Goal: Transaction & Acquisition: Purchase product/service

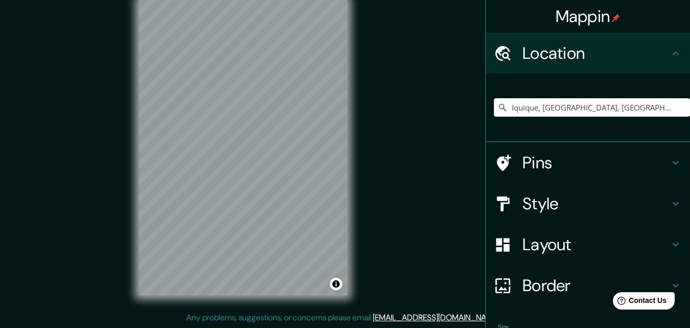
click at [641, 107] on input "Iquique, [GEOGRAPHIC_DATA], [GEOGRAPHIC_DATA]" at bounding box center [592, 107] width 196 height 18
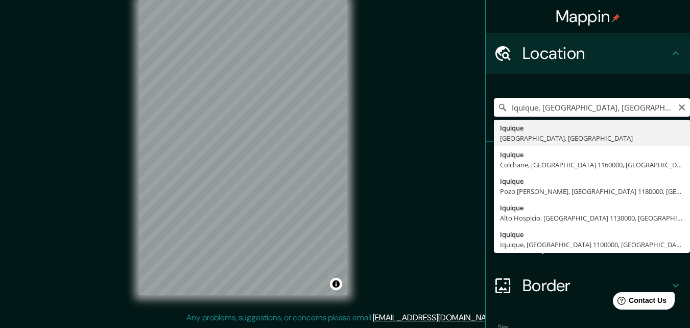
type input "Iquique, [GEOGRAPHIC_DATA], [GEOGRAPHIC_DATA]"
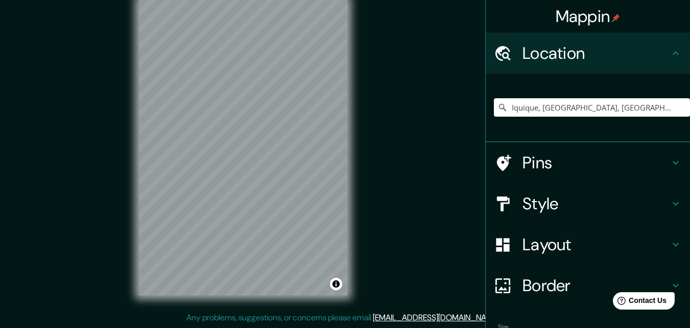
click at [574, 201] on h4 "Style" at bounding box center [596, 203] width 147 height 20
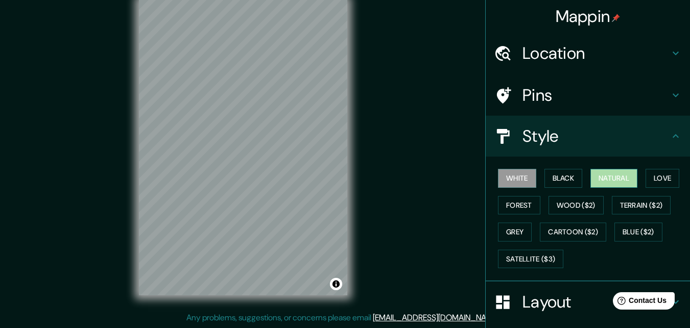
click at [609, 174] on button "Natural" at bounding box center [614, 178] width 47 height 19
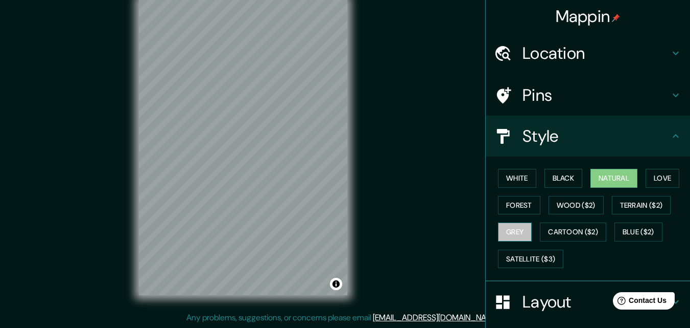
click at [515, 235] on button "Grey" at bounding box center [515, 231] width 34 height 19
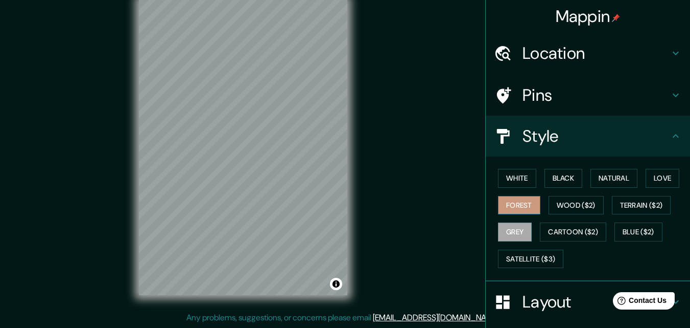
click at [519, 208] on button "Forest" at bounding box center [519, 205] width 42 height 19
click at [498, 178] on button "White" at bounding box center [517, 178] width 38 height 19
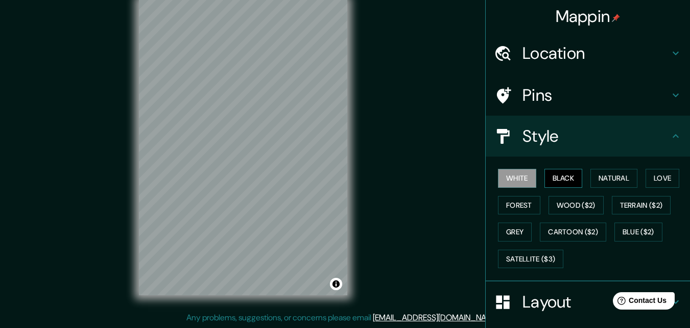
click at [555, 179] on button "Black" at bounding box center [564, 178] width 38 height 19
click at [599, 179] on button "Natural" at bounding box center [614, 178] width 47 height 19
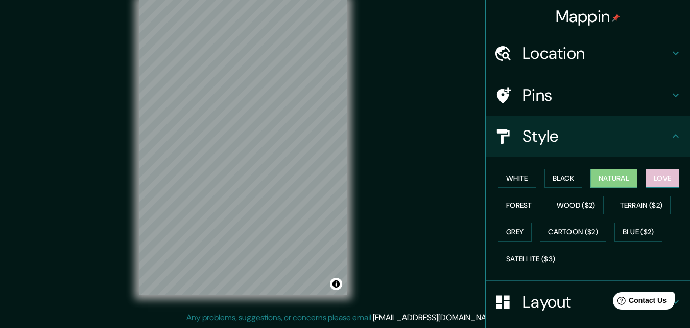
click at [659, 179] on button "Love" at bounding box center [663, 178] width 34 height 19
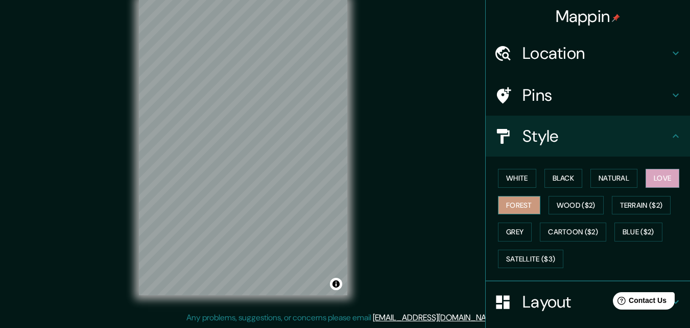
click at [523, 206] on button "Forest" at bounding box center [519, 205] width 42 height 19
click at [505, 230] on button "Grey" at bounding box center [515, 231] width 34 height 19
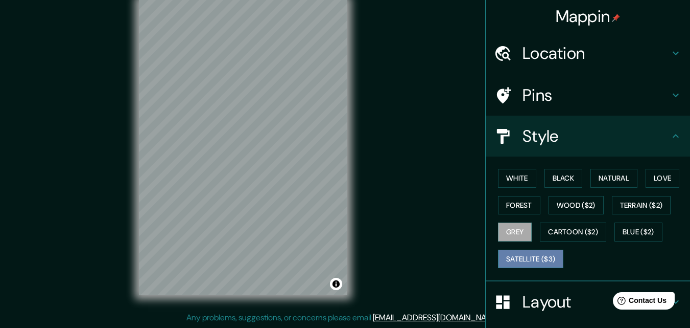
click at [529, 261] on button "Satellite ($3)" at bounding box center [530, 258] width 65 height 19
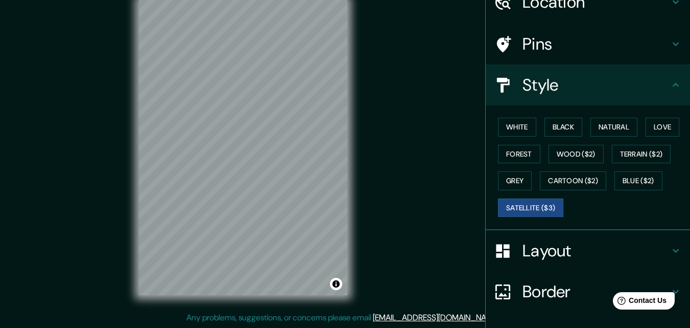
scroll to position [102, 0]
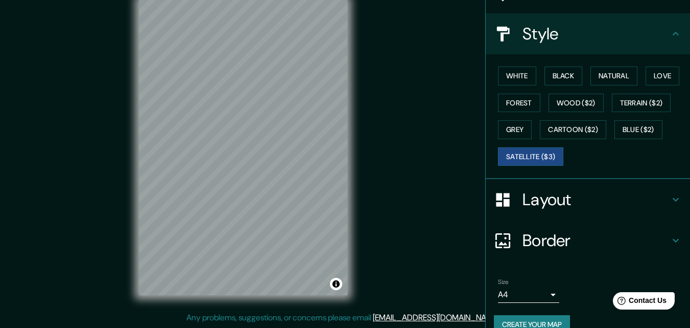
click at [555, 198] on h4 "Layout" at bounding box center [596, 199] width 147 height 20
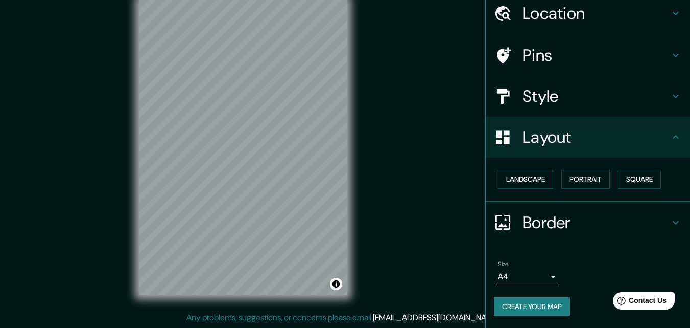
scroll to position [0, 0]
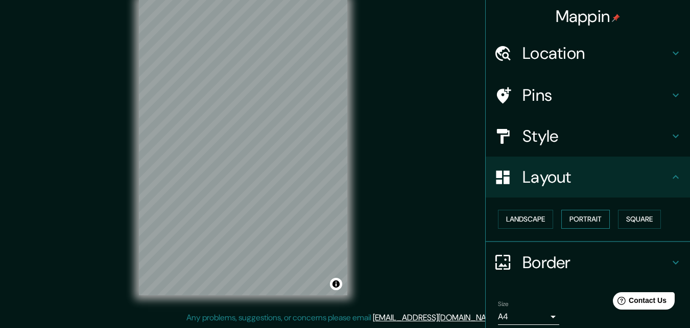
click at [586, 220] on button "Portrait" at bounding box center [586, 219] width 49 height 19
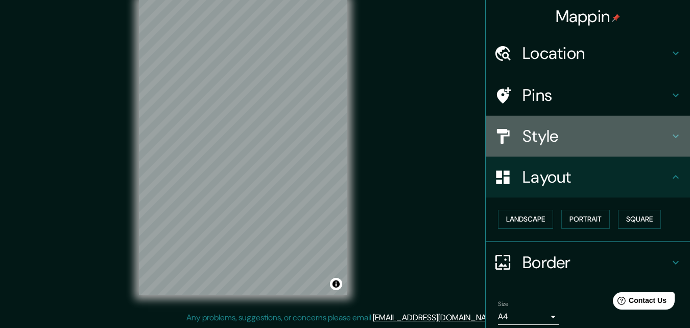
click at [535, 134] on h4 "Style" at bounding box center [596, 136] width 147 height 20
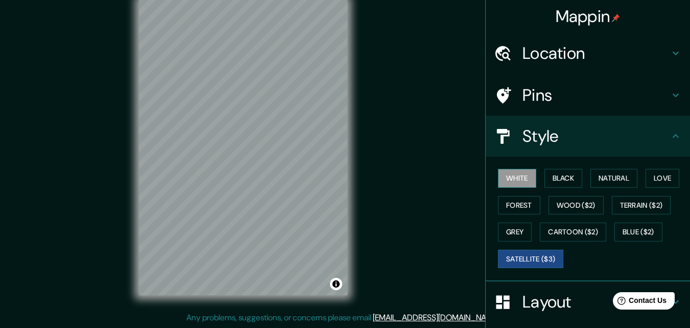
click at [511, 174] on button "White" at bounding box center [517, 178] width 38 height 19
click at [559, 178] on button "Black" at bounding box center [564, 178] width 38 height 19
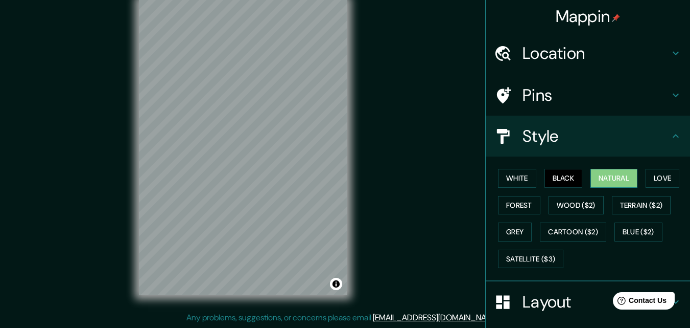
click at [596, 180] on button "Natural" at bounding box center [614, 178] width 47 height 19
click at [515, 204] on button "Forest" at bounding box center [519, 205] width 42 height 19
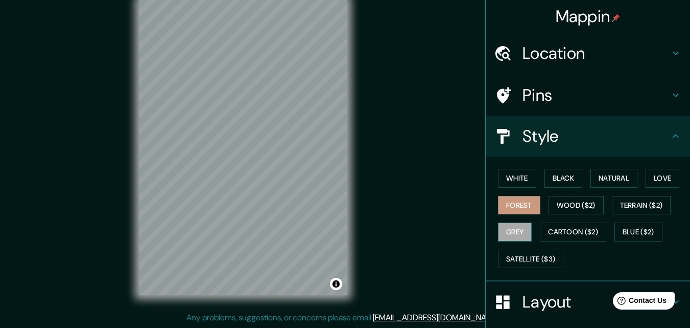
click at [503, 234] on button "Grey" at bounding box center [515, 231] width 34 height 19
click at [314, 139] on div at bounding box center [315, 138] width 8 height 8
click at [317, 137] on div at bounding box center [315, 138] width 8 height 8
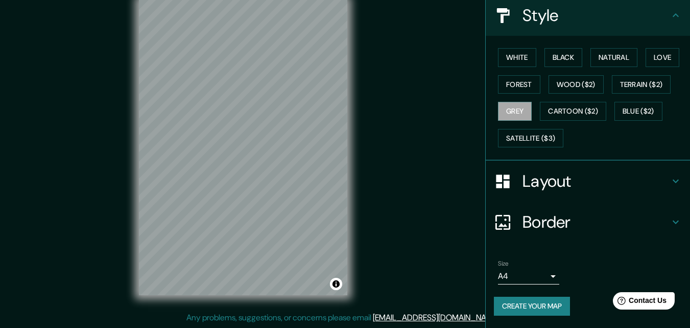
click at [539, 272] on body "Mappin Location Iquique, Región de Tarapacá, Chile Pins Style White Black Natur…" at bounding box center [345, 148] width 690 height 328
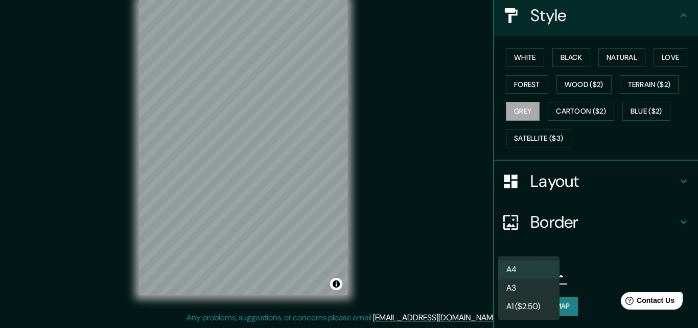
click at [590, 264] on div at bounding box center [349, 164] width 698 height 328
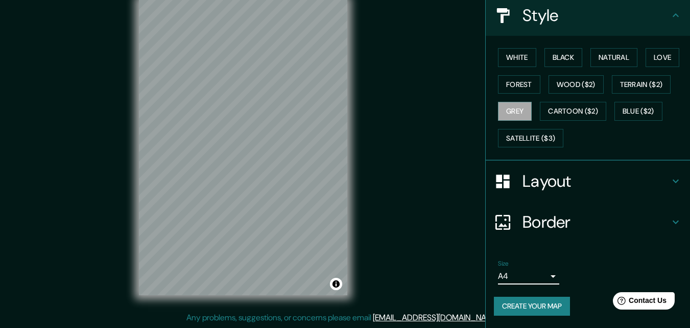
click at [541, 304] on button "Create your map" at bounding box center [532, 305] width 76 height 19
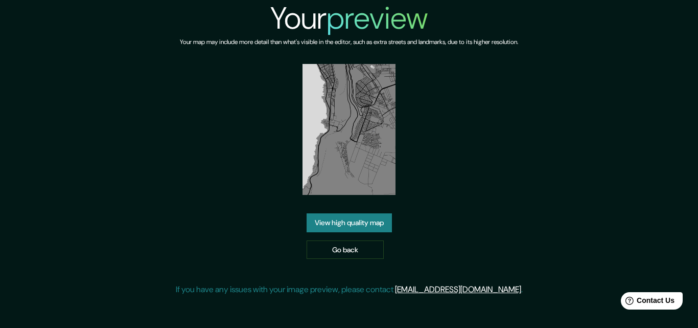
click at [351, 221] on link "View high quality map" at bounding box center [349, 222] width 85 height 19
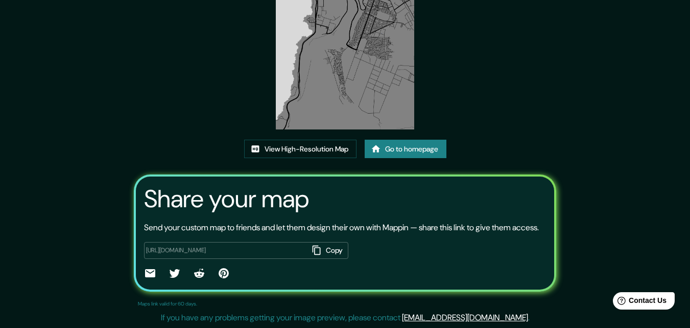
scroll to position [74, 0]
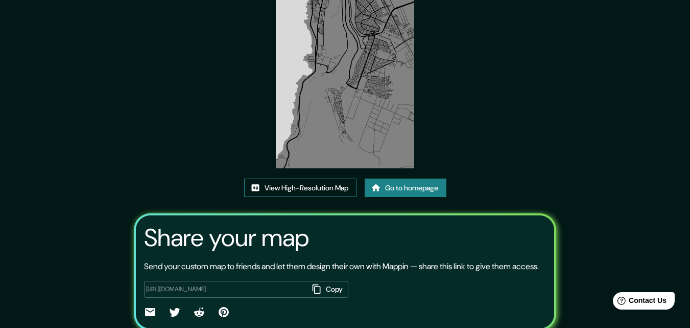
click at [256, 187] on icon at bounding box center [255, 187] width 10 height 10
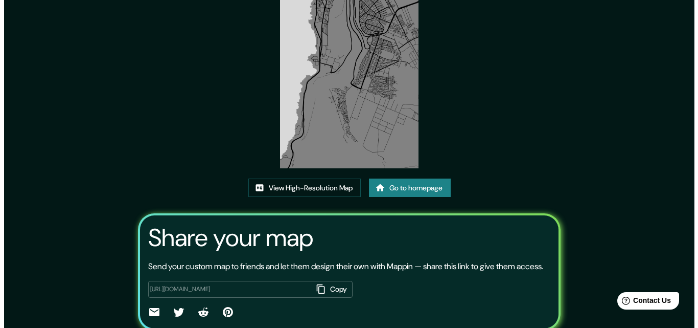
scroll to position [0, 0]
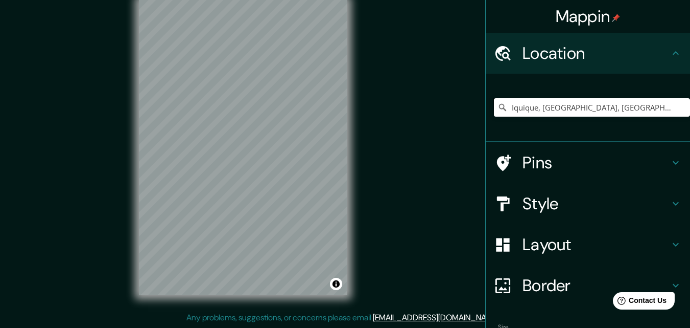
click at [634, 103] on input "Iquique, [GEOGRAPHIC_DATA], [GEOGRAPHIC_DATA]" at bounding box center [592, 107] width 196 height 18
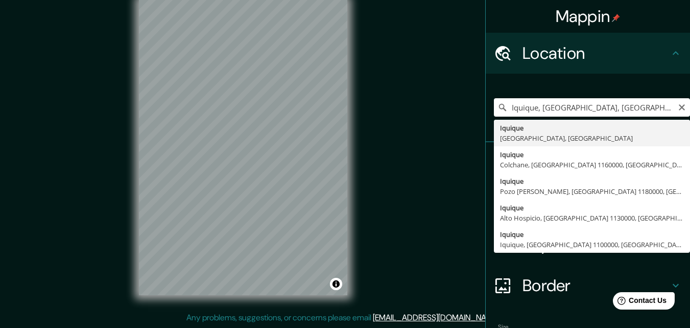
type input "Iquique, [GEOGRAPHIC_DATA], [GEOGRAPHIC_DATA]"
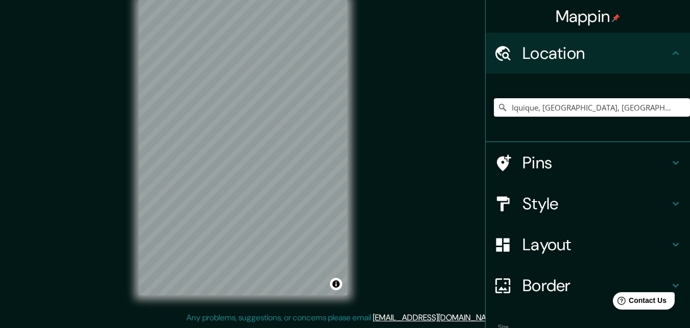
click at [555, 206] on h4 "Style" at bounding box center [596, 203] width 147 height 20
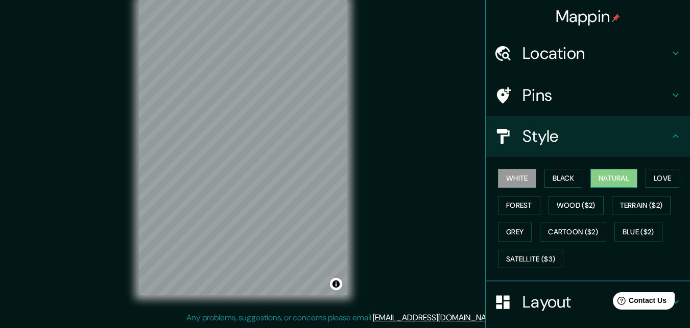
click at [610, 175] on button "Natural" at bounding box center [614, 178] width 47 height 19
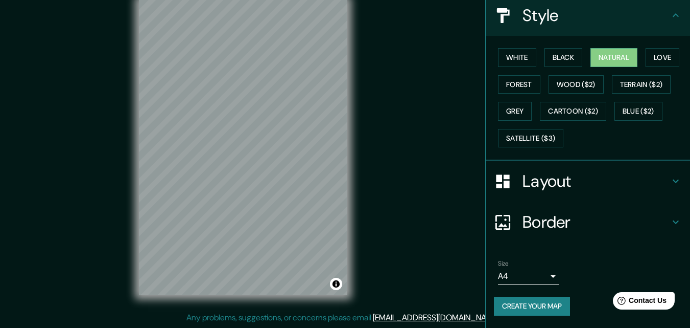
click at [547, 307] on button "Create your map" at bounding box center [532, 305] width 76 height 19
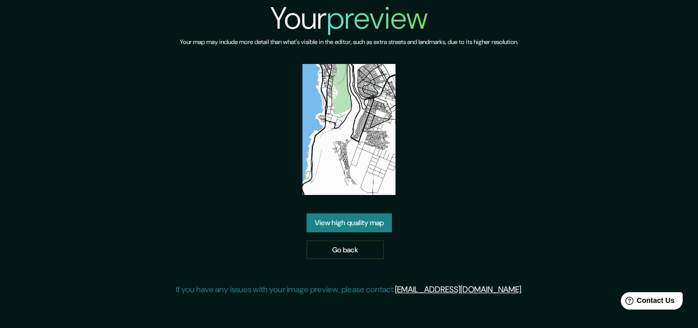
click at [346, 223] on link "View high quality map" at bounding box center [349, 222] width 85 height 19
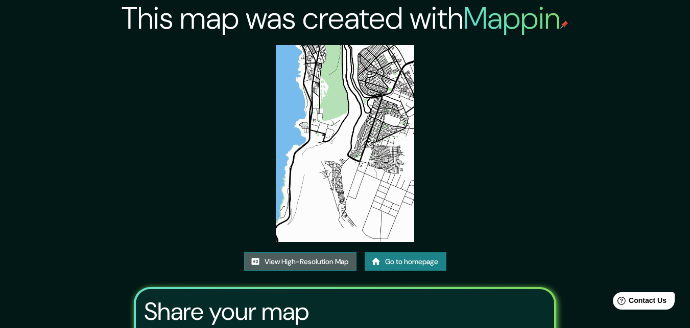
click at [313, 261] on link "View High-Resolution Map" at bounding box center [300, 261] width 112 height 19
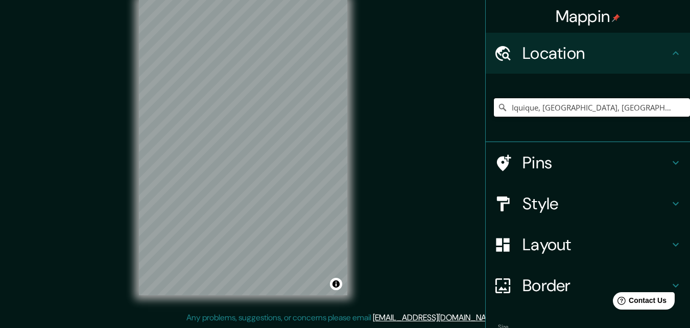
click at [639, 110] on input "Iquique, [GEOGRAPHIC_DATA], [GEOGRAPHIC_DATA]" at bounding box center [592, 107] width 196 height 18
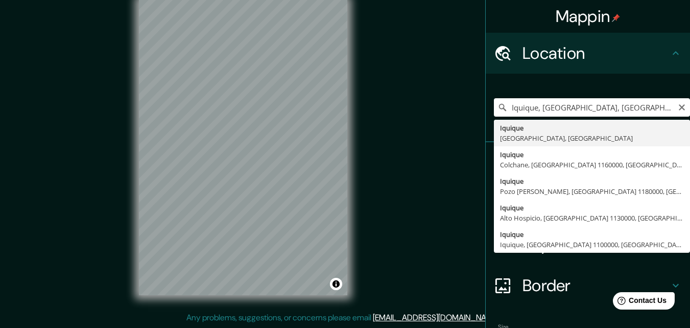
type input "Iquique, [GEOGRAPHIC_DATA], [GEOGRAPHIC_DATA]"
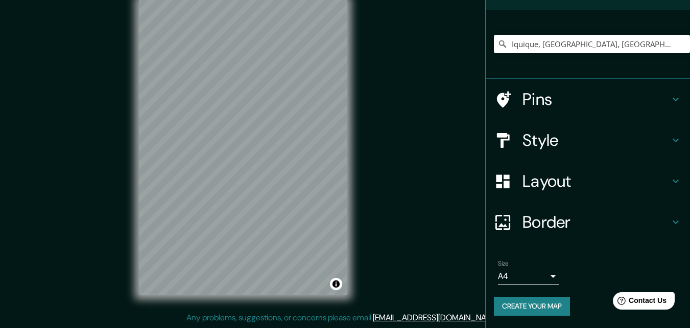
click at [535, 175] on h4 "Layout" at bounding box center [596, 181] width 147 height 20
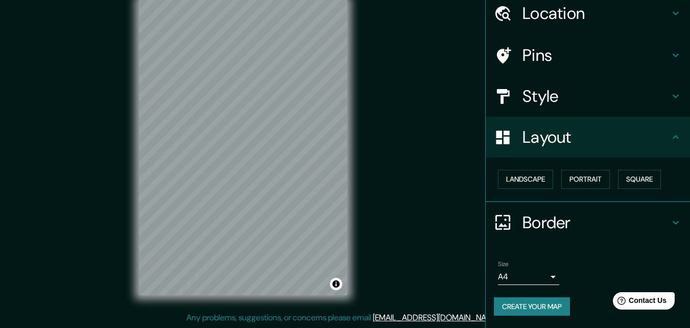
scroll to position [40, 0]
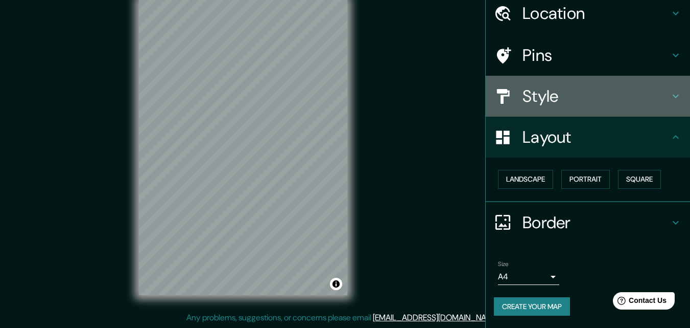
click at [548, 99] on h4 "Style" at bounding box center [596, 96] width 147 height 20
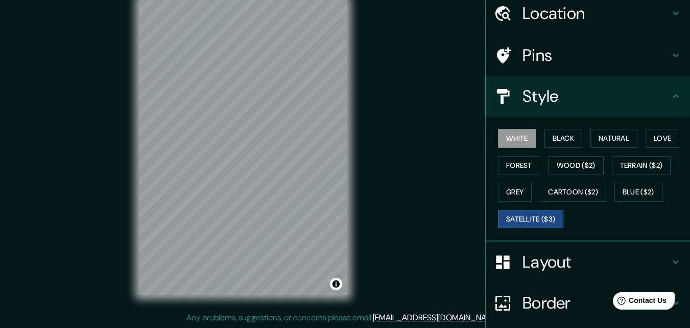
click at [529, 216] on button "Satellite ($3)" at bounding box center [530, 219] width 65 height 19
click at [520, 142] on button "White" at bounding box center [517, 138] width 38 height 19
click at [513, 220] on button "Satellite ($3)" at bounding box center [530, 219] width 65 height 19
